Goal: Task Accomplishment & Management: Manage account settings

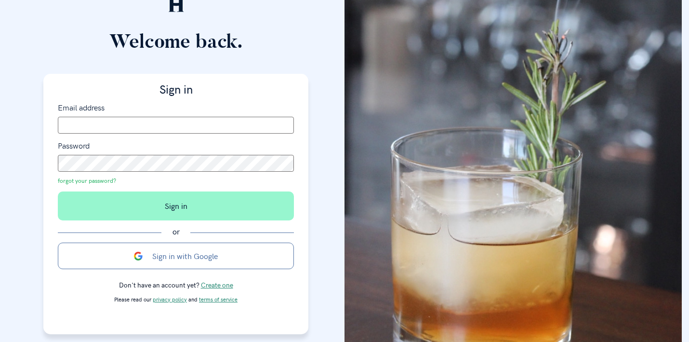
scroll to position [20, 0]
click at [179, 257] on button "Sign in with Google" at bounding box center [176, 256] width 236 height 26
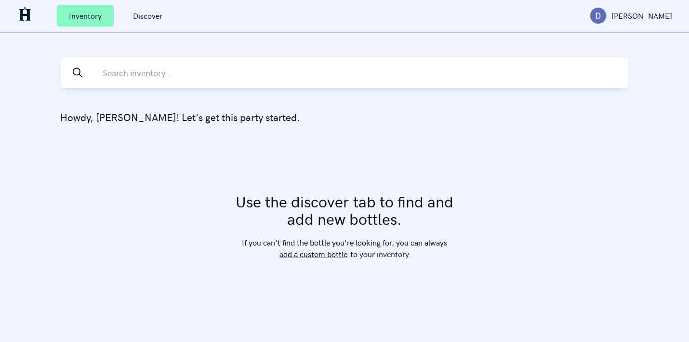
click at [228, 76] on input "text" at bounding box center [365, 72] width 526 height 30
type input "h"
type input "handy"
click at [209, 79] on input "handy" at bounding box center [352, 72] width 500 height 30
click at [145, 18] on link "Discover" at bounding box center [147, 16] width 53 height 22
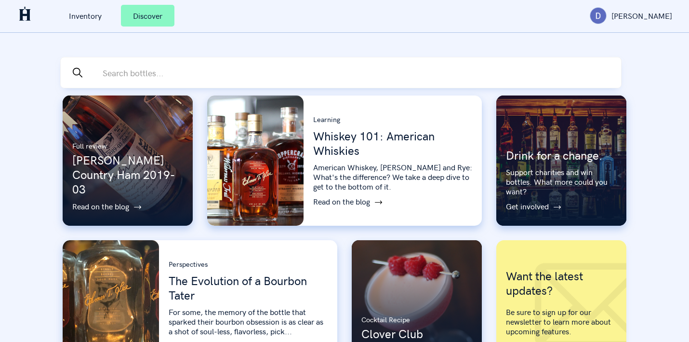
click at [152, 72] on input "text" at bounding box center [361, 72] width 519 height 30
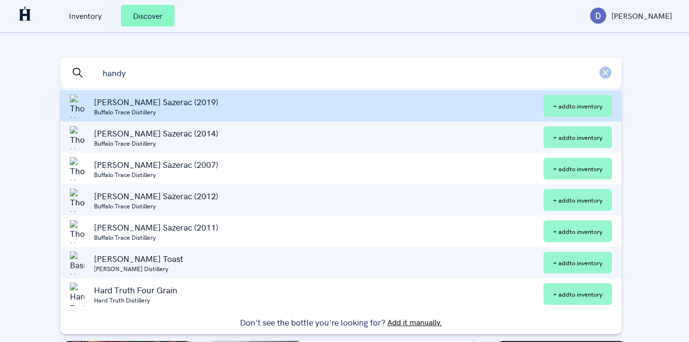
type input "handy"
click at [135, 107] on span "Buffalo Trace Distillery" at bounding box center [318, 111] width 449 height 8
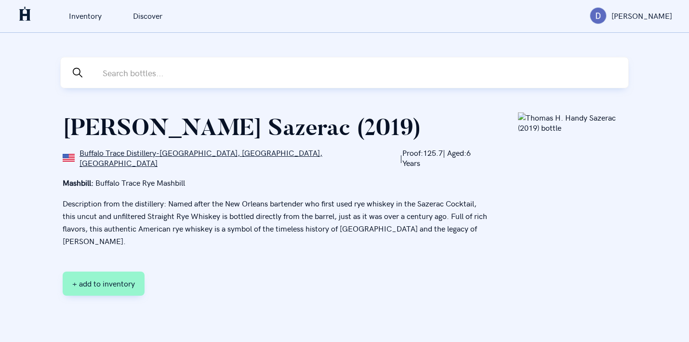
click at [20, 15] on img at bounding box center [25, 15] width 16 height 16
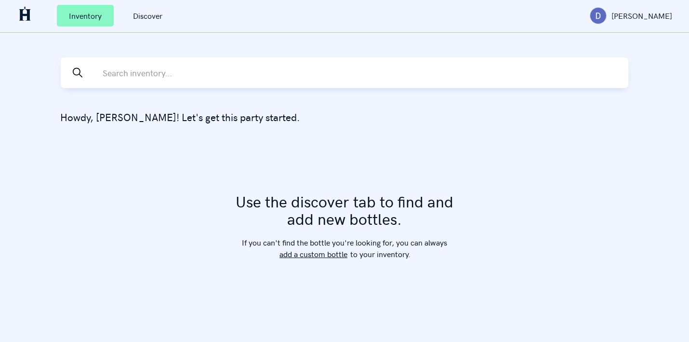
click at [150, 16] on link "Discover" at bounding box center [147, 16] width 53 height 22
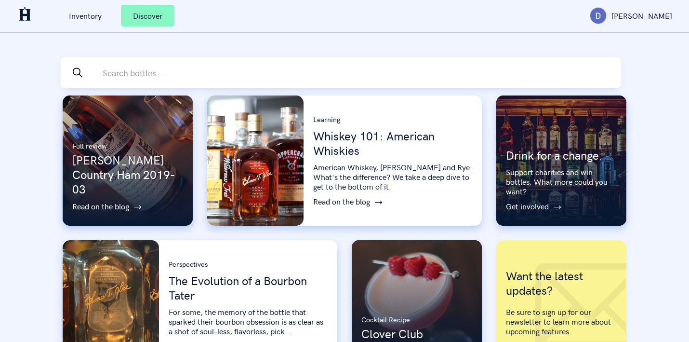
click at [352, 90] on div "Full review [PERSON_NAME] Country Ham 2019-03 Read on the blog Learning Whiskey…" at bounding box center [344, 232] width 578 height 289
click at [195, 71] on input "text" at bounding box center [361, 72] width 519 height 30
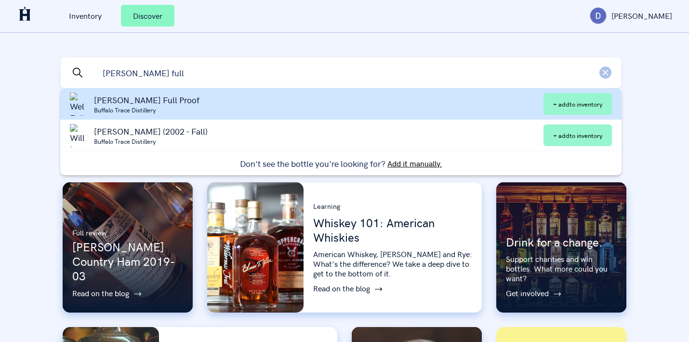
type input "[PERSON_NAME] full"
click at [140, 101] on span "[PERSON_NAME] Full Proof" at bounding box center [318, 100] width 449 height 12
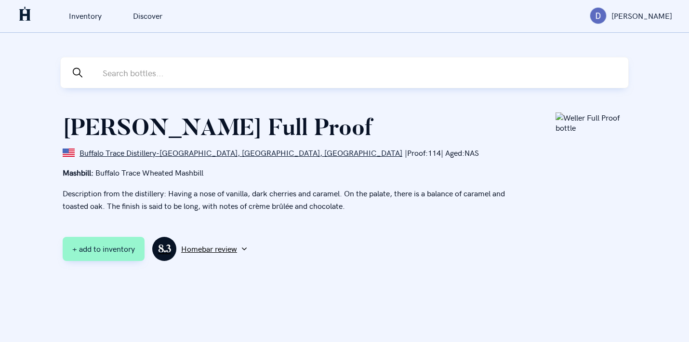
scroll to position [26, 0]
click at [210, 236] on button "8.3 Homebar review" at bounding box center [199, 248] width 100 height 25
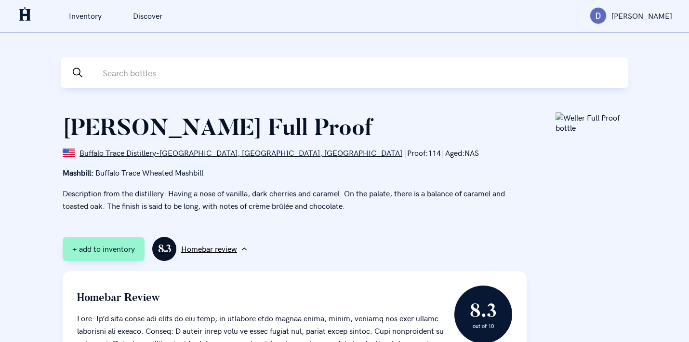
scroll to position [0, 0]
click at [101, 261] on button "+ add to inventory" at bounding box center [104, 249] width 82 height 24
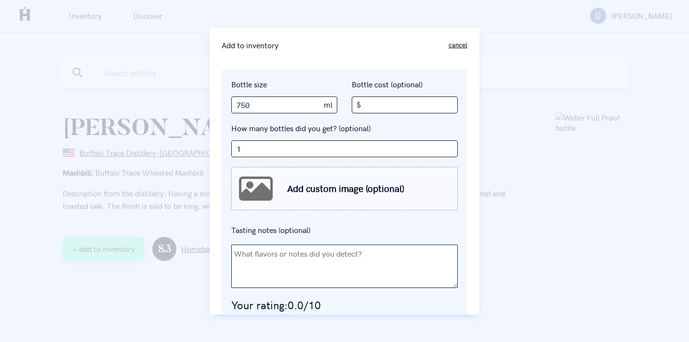
click at [369, 104] on input "Bottle cost (optional) $" at bounding box center [405, 104] width 106 height 17
type input "1"
type input "10"
type input "1"
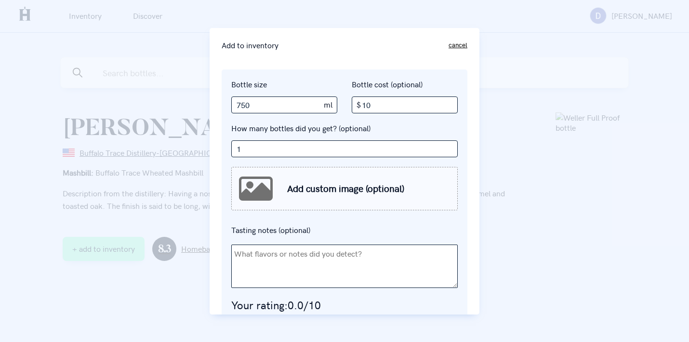
type input "100"
type input "1"
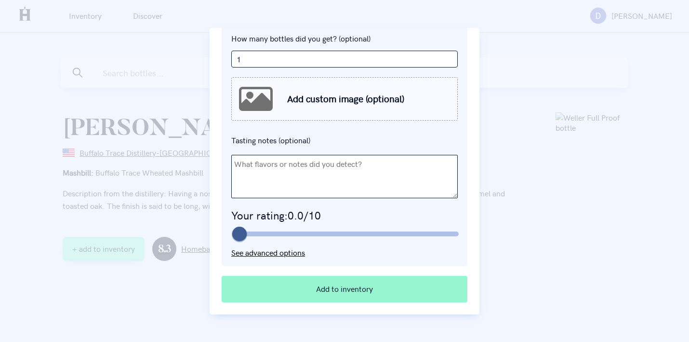
scroll to position [90, 0]
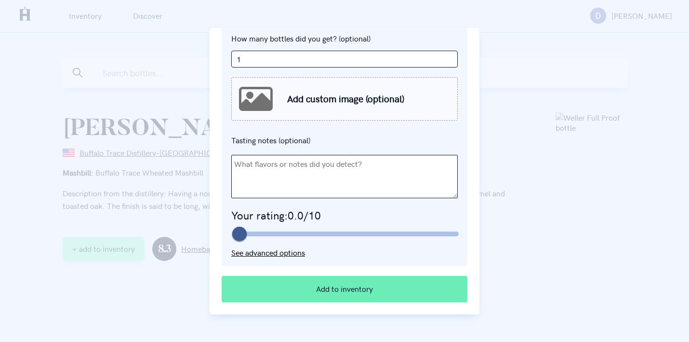
type input "100"
click at [341, 290] on button "Add to inventory" at bounding box center [345, 289] width 246 height 26
type input "1"
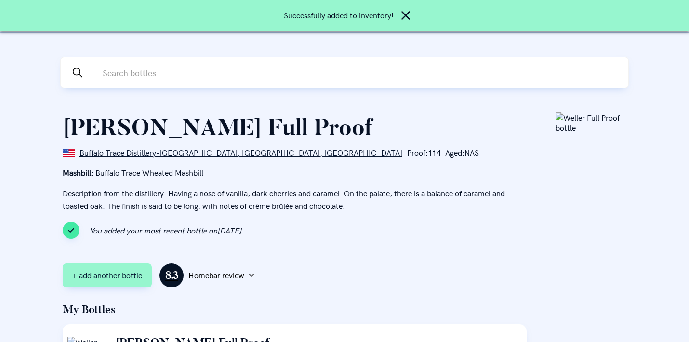
click at [184, 73] on input "text" at bounding box center [365, 72] width 526 height 30
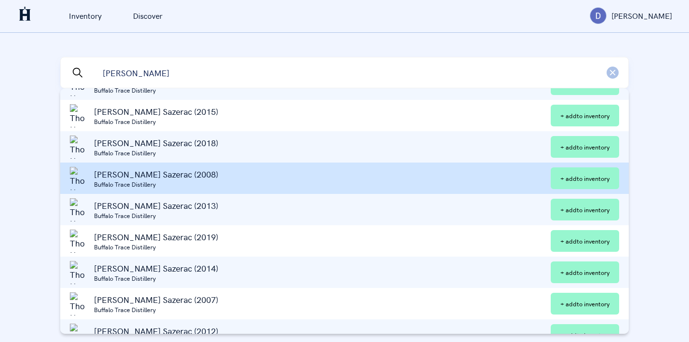
scroll to position [0, 0]
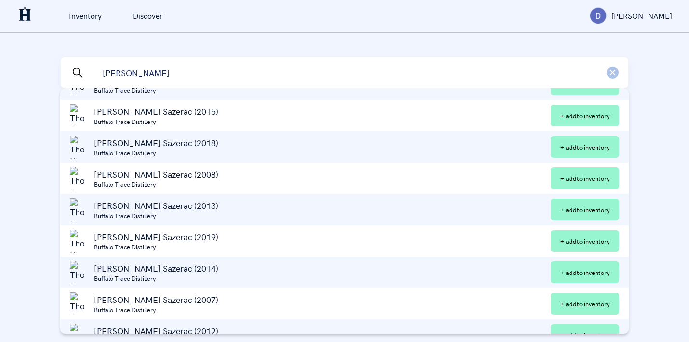
type input "[PERSON_NAME]"
click at [612, 71] on icon "button" at bounding box center [612, 72] width 12 height 12
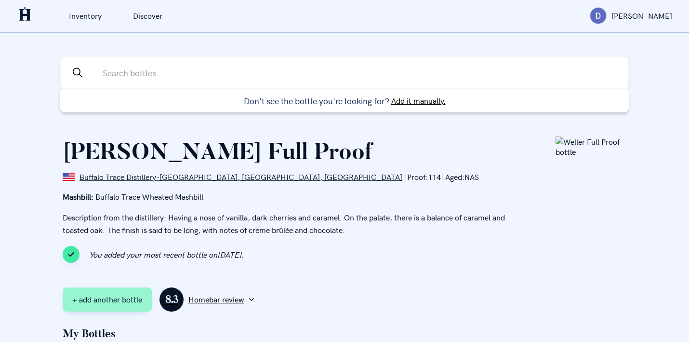
click at [153, 15] on div at bounding box center [344, 171] width 689 height 342
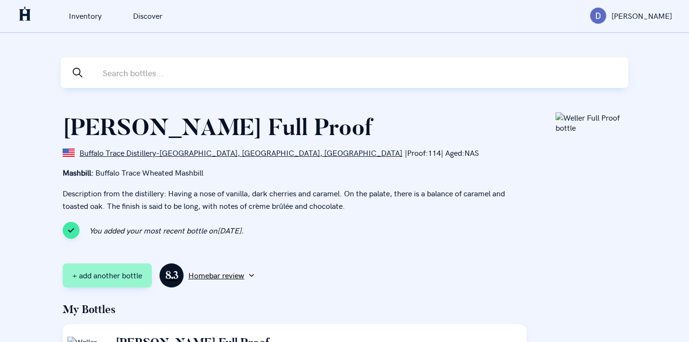
click at [92, 14] on link "Inventory" at bounding box center [85, 16] width 57 height 22
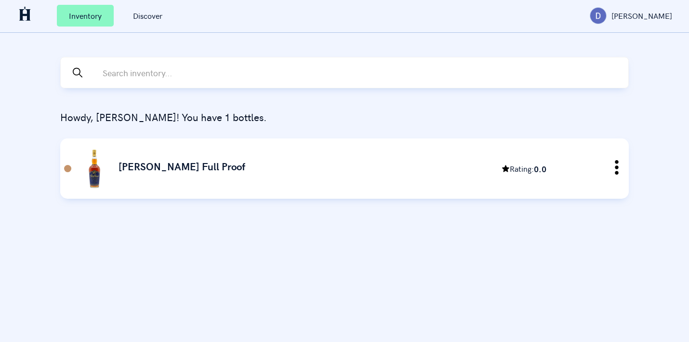
click at [137, 74] on input "text" at bounding box center [365, 72] width 526 height 30
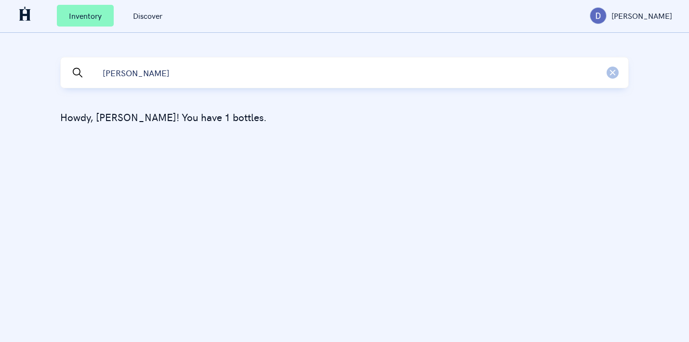
type input "[PERSON_NAME]"
click at [234, 77] on input "[PERSON_NAME]" at bounding box center [352, 72] width 500 height 30
click at [154, 15] on link "Discover" at bounding box center [147, 16] width 53 height 22
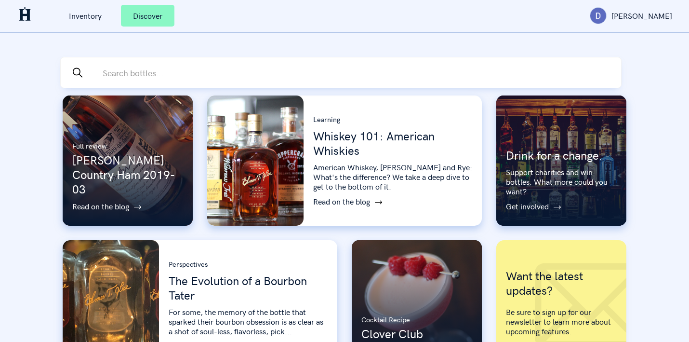
click at [162, 77] on input "text" at bounding box center [361, 72] width 519 height 30
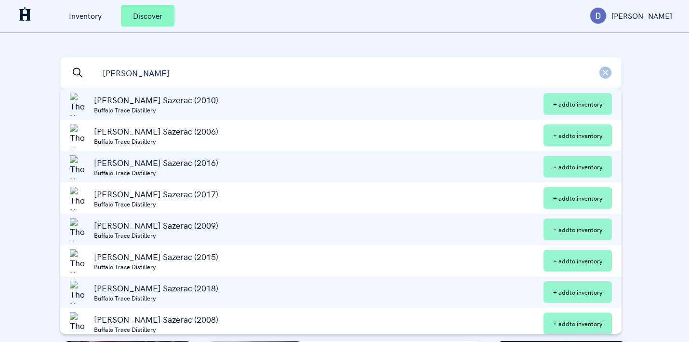
type input "[PERSON_NAME]"
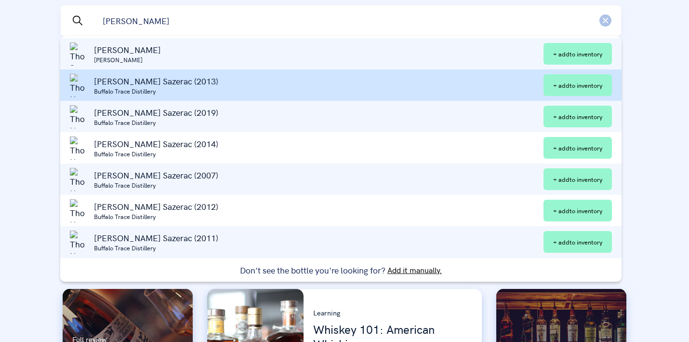
scroll to position [53, 0]
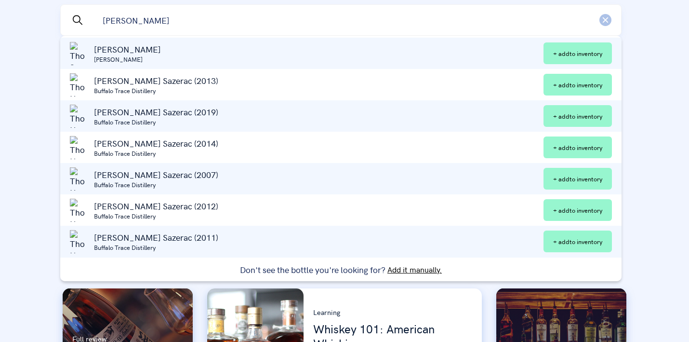
click at [411, 269] on button "Add it manually." at bounding box center [414, 269] width 54 height 0
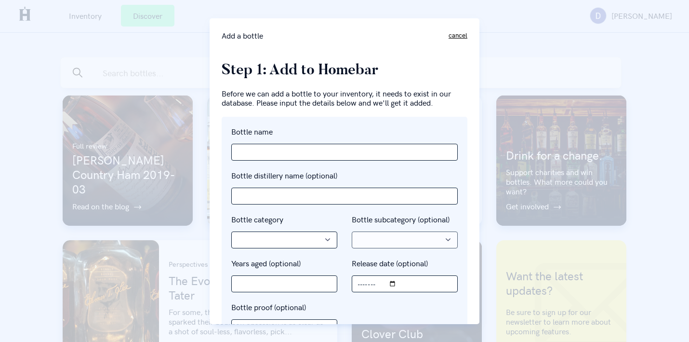
click at [253, 153] on input "Bottle name" at bounding box center [344, 152] width 226 height 17
type input "[PERSON_NAME]"
click at [461, 34] on button "cancel" at bounding box center [457, 35] width 19 height 7
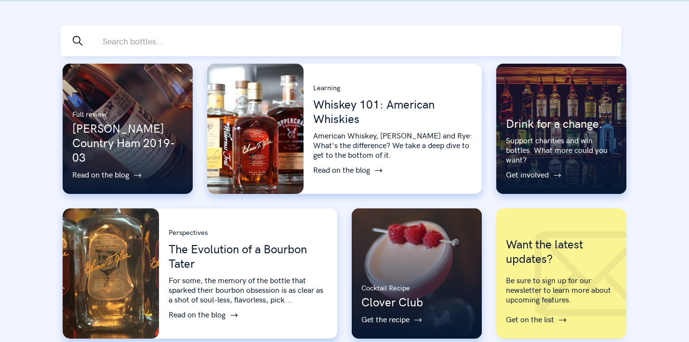
scroll to position [26, 0]
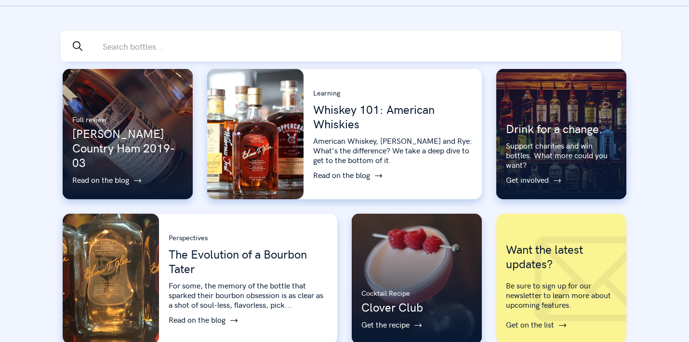
click at [210, 256] on p "The Evolution of a Bourbon Tater" at bounding box center [248, 261] width 159 height 29
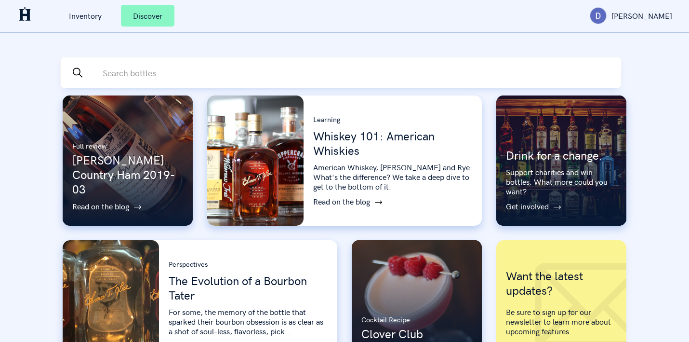
scroll to position [0, 0]
click at [89, 15] on link "Inventory" at bounding box center [85, 16] width 57 height 22
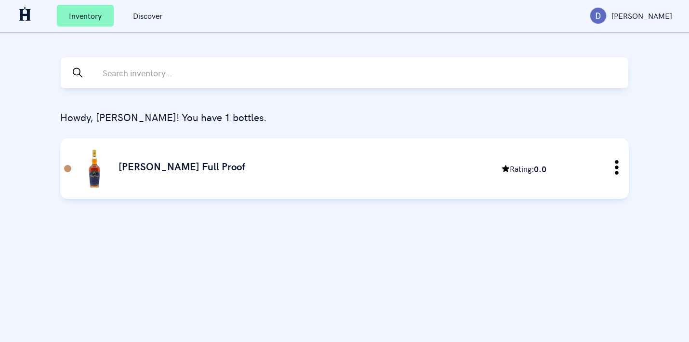
click at [11, 25] on div "Inventory Discover [PERSON_NAME]" at bounding box center [344, 16] width 689 height 33
click at [25, 17] on img at bounding box center [25, 15] width 16 height 16
click at [26, 15] on img at bounding box center [25, 15] width 16 height 16
